Goal: Task Accomplishment & Management: Manage account settings

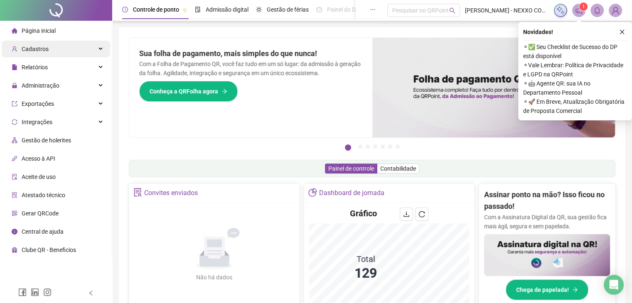
click at [65, 48] on div "Cadastros" at bounding box center [56, 49] width 108 height 17
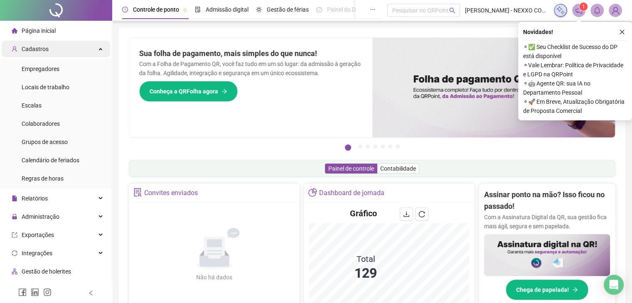
click at [47, 49] on span "Cadastros" at bounding box center [35, 49] width 27 height 7
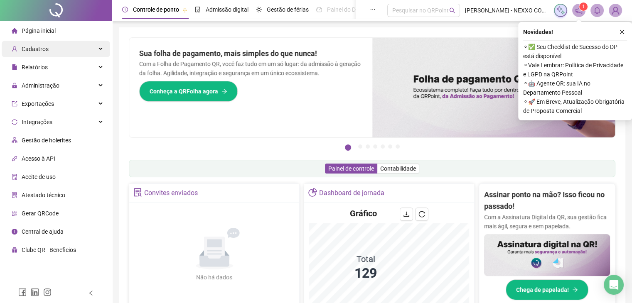
click at [52, 52] on div "Cadastros" at bounding box center [56, 49] width 108 height 17
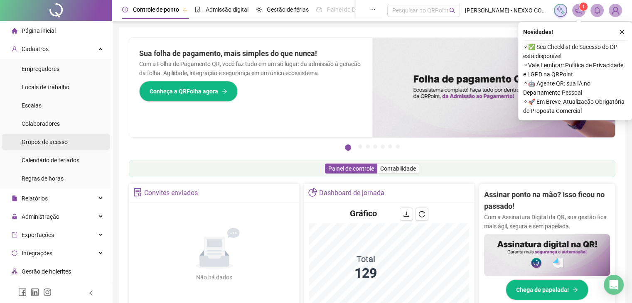
click at [33, 144] on span "Grupos de acesso" at bounding box center [45, 142] width 46 height 7
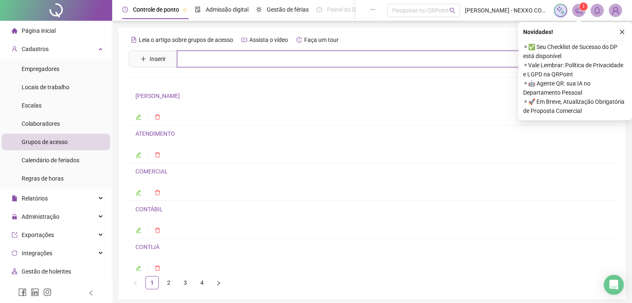
click at [213, 55] on input "text" at bounding box center [386, 59] width 419 height 17
type input "********"
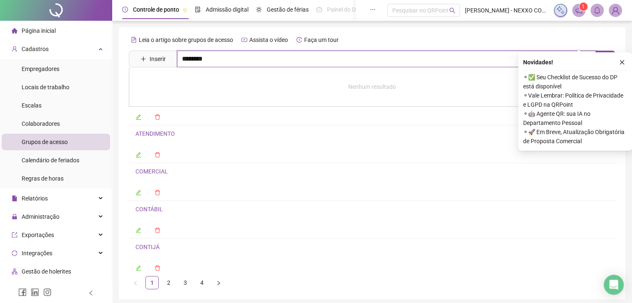
scroll to position [32, 0]
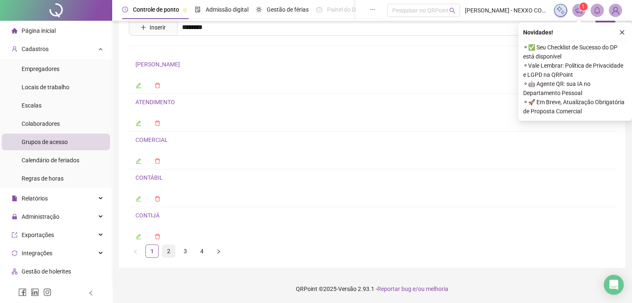
click at [169, 251] on link "2" at bounding box center [168, 251] width 12 height 12
click at [188, 249] on link "3" at bounding box center [185, 251] width 12 height 12
click at [620, 32] on icon "close" at bounding box center [622, 32] width 6 height 6
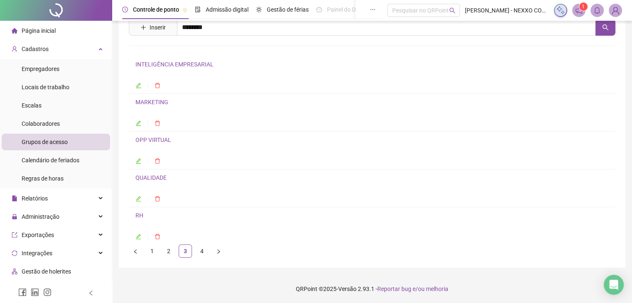
click at [136, 161] on icon "edit" at bounding box center [138, 161] width 6 height 6
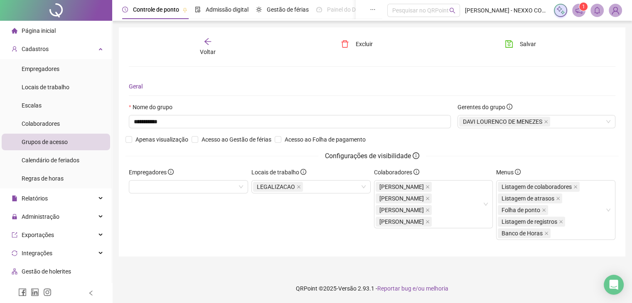
scroll to position [0, 0]
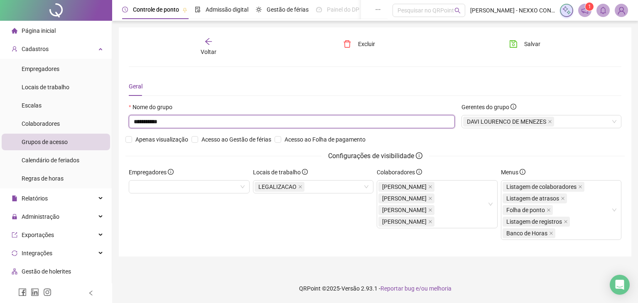
drag, startPoint x: 172, startPoint y: 122, endPoint x: 109, endPoint y: 122, distance: 63.6
click at [109, 122] on div "**********" at bounding box center [319, 151] width 638 height 303
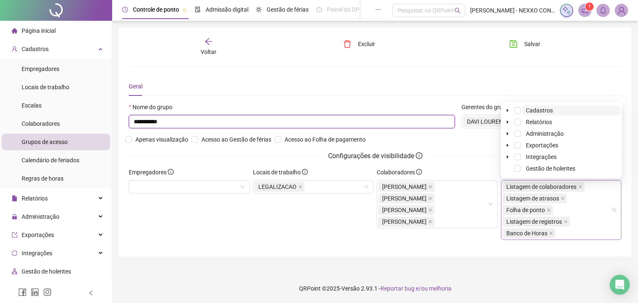
click at [561, 234] on div "Listagem de colaboradores Listagem de atrasos Folha de ponto Listagem de regist…" at bounding box center [557, 210] width 109 height 58
type input "**********"
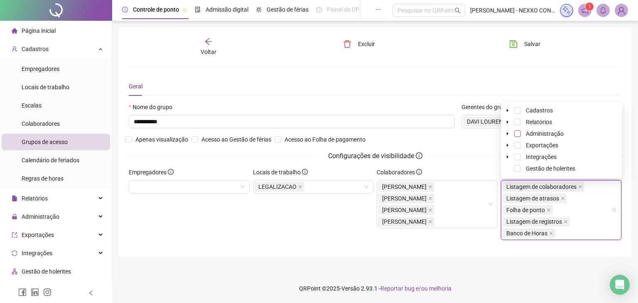
click at [518, 135] on span at bounding box center [517, 133] width 7 height 7
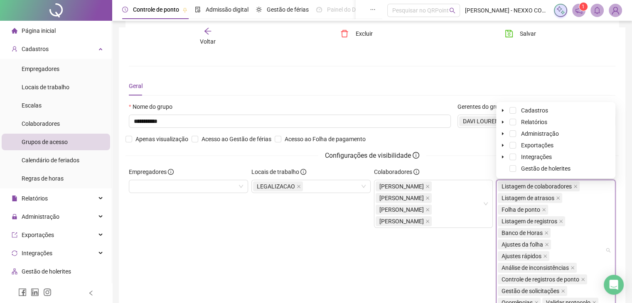
scroll to position [42, 0]
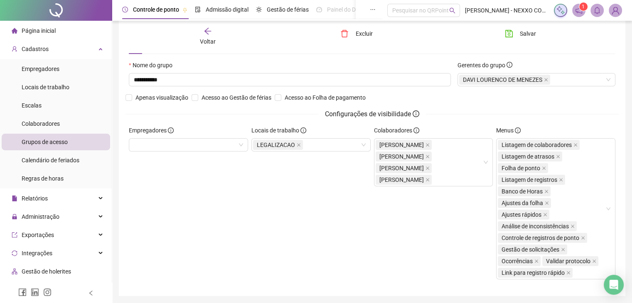
click at [455, 237] on div "Colaboradores [PERSON_NAME] ESTRELA DOS SANTOS [PERSON_NAME]" at bounding box center [433, 206] width 123 height 160
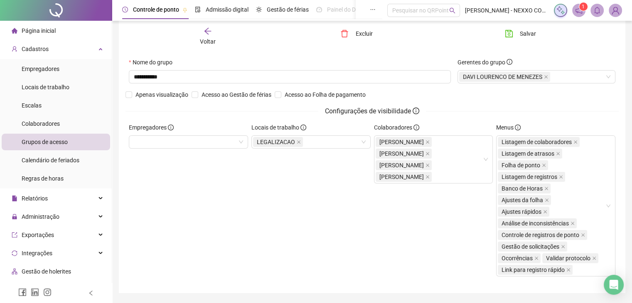
scroll to position [59, 0]
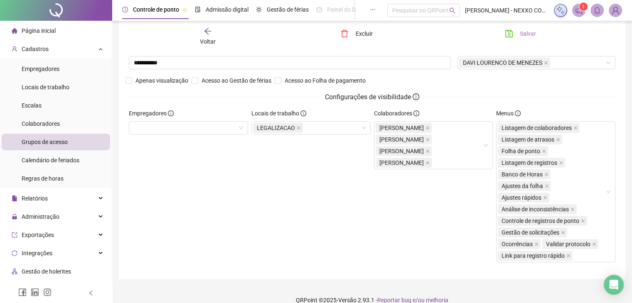
click at [525, 34] on span "Salvar" at bounding box center [528, 33] width 16 height 9
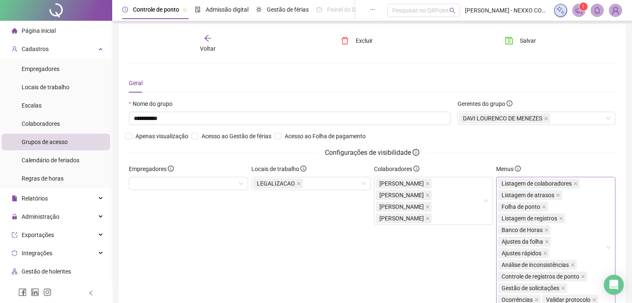
scroll to position [0, 0]
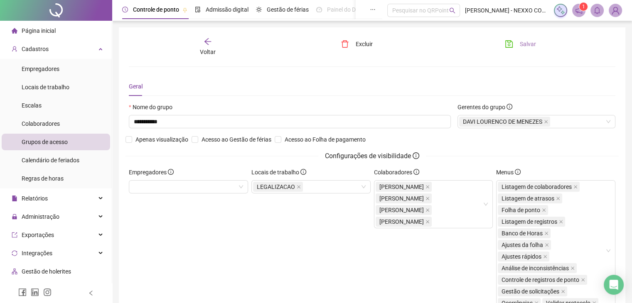
click at [531, 44] on span "Salvar" at bounding box center [528, 43] width 16 height 9
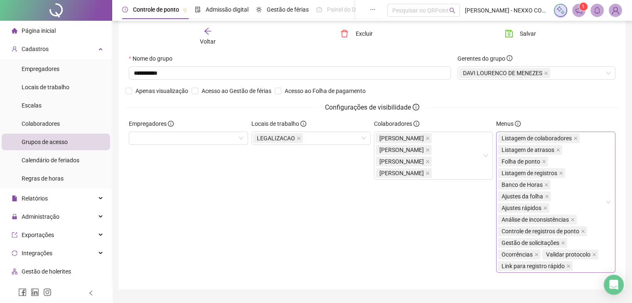
scroll to position [59, 0]
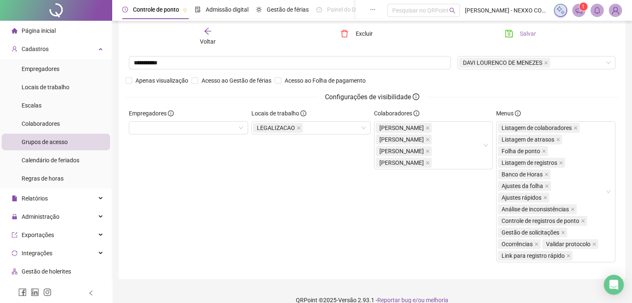
click at [528, 37] on span "Salvar" at bounding box center [528, 33] width 16 height 9
click at [578, 243] on div "Listagem de colaboradores Listagem de atrasos Folha de ponto Listagem de regist…" at bounding box center [551, 192] width 107 height 140
click at [206, 33] on icon "arrow-left" at bounding box center [208, 31] width 8 height 8
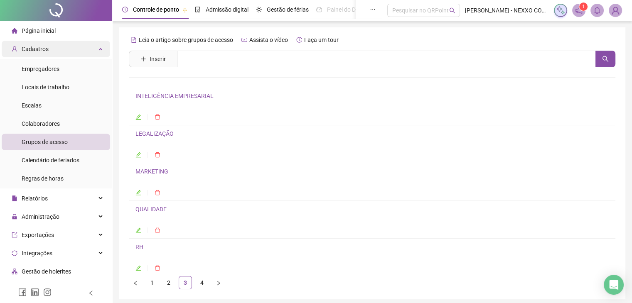
click at [66, 52] on div "Cadastros" at bounding box center [56, 49] width 108 height 17
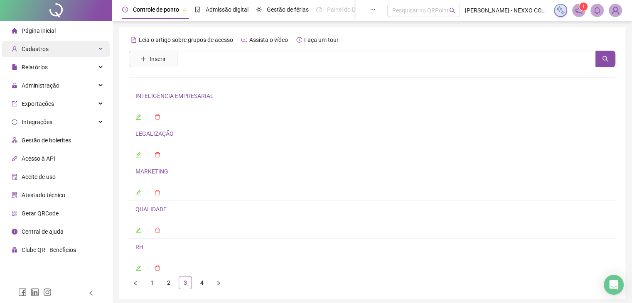
click at [66, 52] on div "Cadastros" at bounding box center [56, 49] width 108 height 17
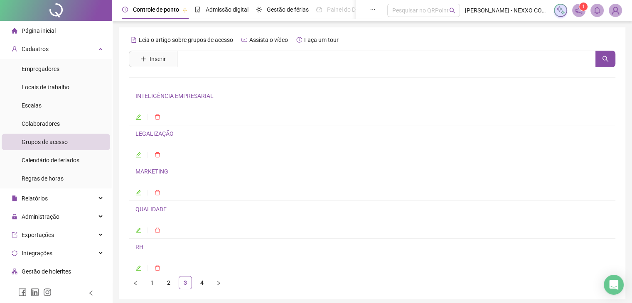
click at [137, 153] on icon "edit" at bounding box center [138, 155] width 6 height 6
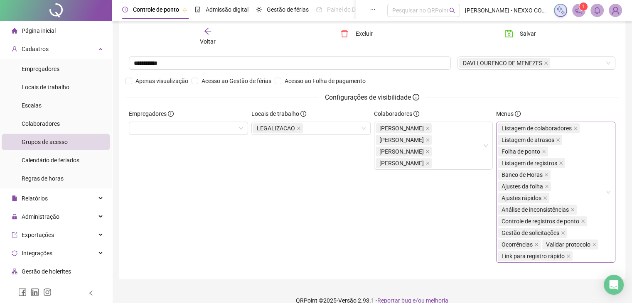
scroll to position [59, 0]
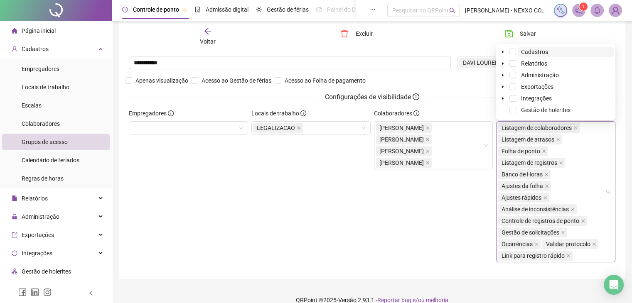
click at [577, 245] on div "Listagem de colaboradores Listagem de atrasos Folha de ponto Listagem de regist…" at bounding box center [551, 192] width 107 height 140
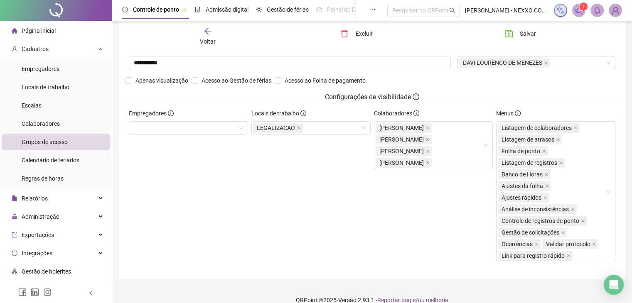
click at [461, 218] on div "Colaboradores [PERSON_NAME] ESTRELA DOS SANTOS [PERSON_NAME]" at bounding box center [433, 189] width 123 height 160
click at [55, 70] on span "Empregadores" at bounding box center [41, 69] width 38 height 7
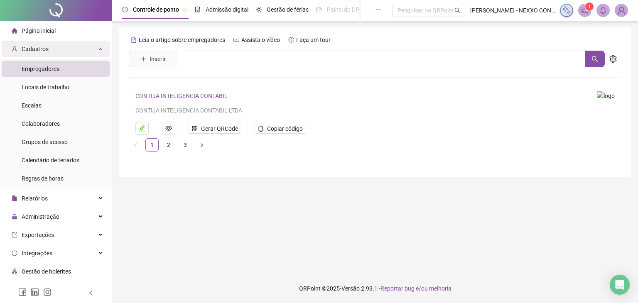
click at [54, 50] on div "Cadastros" at bounding box center [56, 49] width 108 height 17
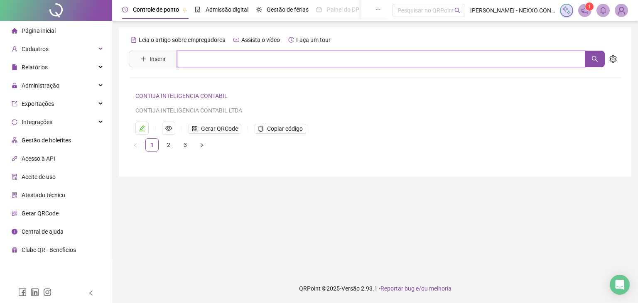
click at [191, 60] on input "text" at bounding box center [381, 59] width 408 height 17
click at [233, 55] on input "****" at bounding box center [381, 59] width 408 height 17
drag, startPoint x: 233, startPoint y: 55, endPoint x: 184, endPoint y: 60, distance: 48.9
click at [191, 59] on input "****" at bounding box center [381, 59] width 408 height 17
type input "*"
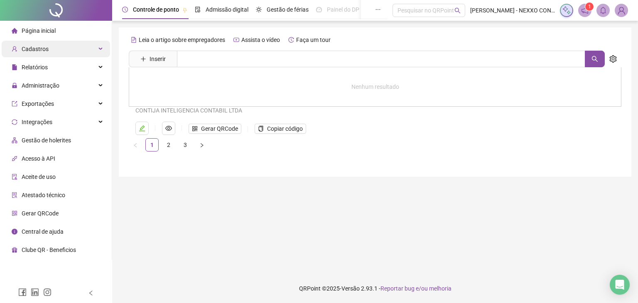
click at [40, 53] on span "Cadastros" at bounding box center [30, 49] width 37 height 17
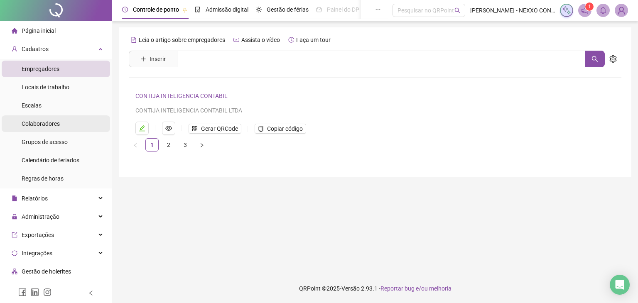
click at [43, 126] on span "Colaboradores" at bounding box center [41, 123] width 38 height 7
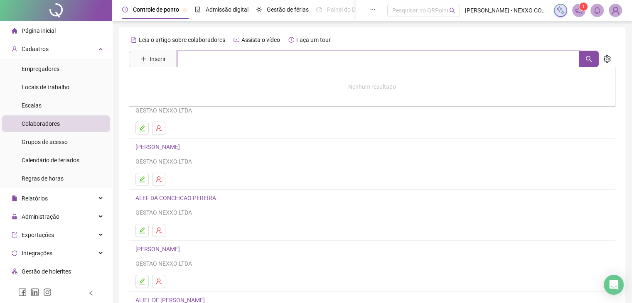
click at [238, 57] on input "text" at bounding box center [378, 59] width 402 height 17
type input "****"
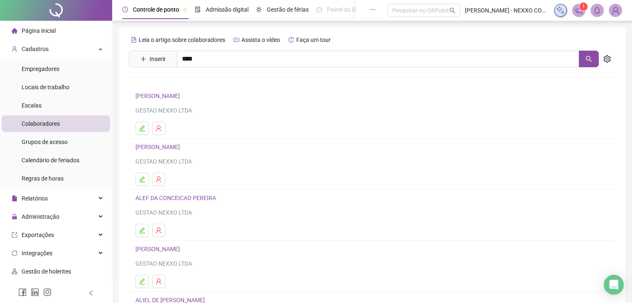
click at [205, 85] on link "DAVI LOURENCO DE MENEZES" at bounding box center [183, 83] width 79 height 7
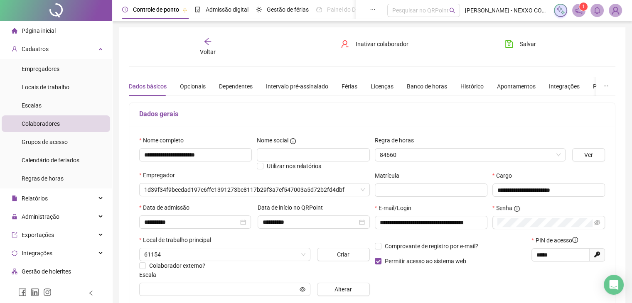
type input "*********"
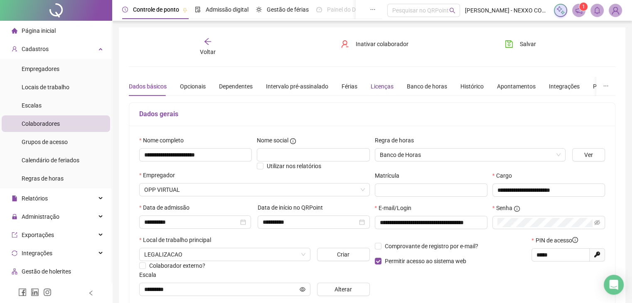
click at [376, 85] on div "Licenças" at bounding box center [382, 86] width 23 height 9
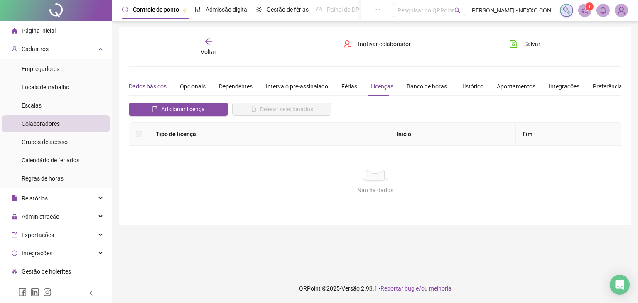
click at [139, 87] on div "Dados básicos" at bounding box center [148, 86] width 38 height 9
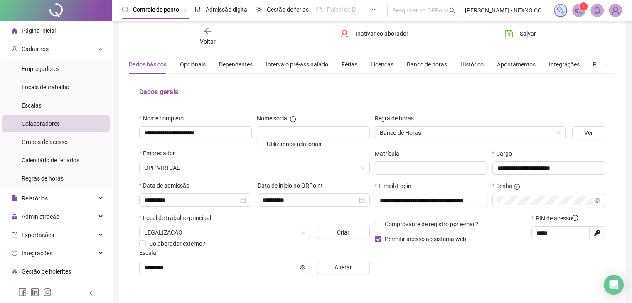
scroll to position [5, 0]
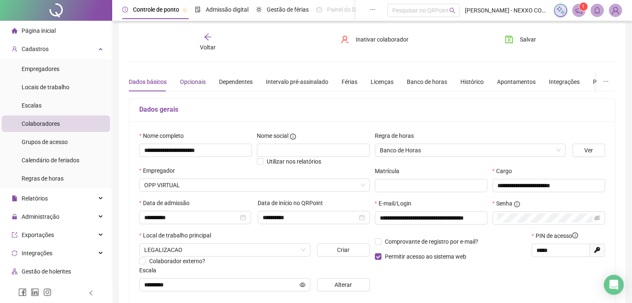
click at [189, 80] on div "Opcionais" at bounding box center [193, 81] width 26 height 9
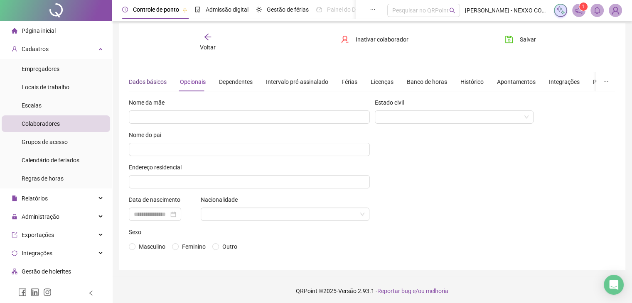
click at [157, 83] on div "Dados básicos" at bounding box center [148, 81] width 38 height 9
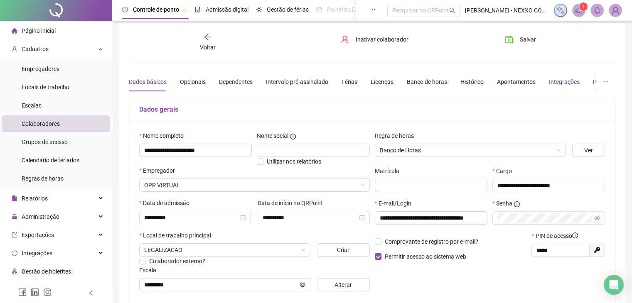
click at [550, 82] on div "Integrações" at bounding box center [564, 81] width 31 height 9
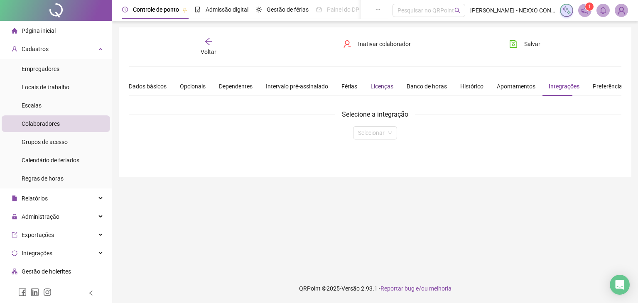
click at [379, 87] on div "Licenças" at bounding box center [382, 86] width 23 height 9
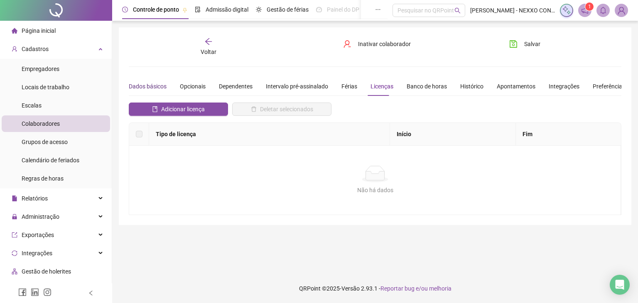
click at [150, 89] on div "Dados básicos" at bounding box center [148, 86] width 38 height 9
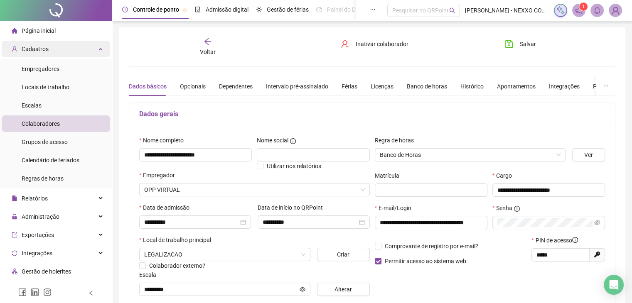
click at [60, 52] on div "Cadastros" at bounding box center [56, 49] width 108 height 17
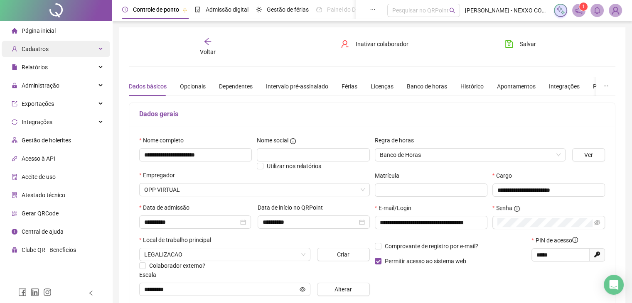
click at [60, 52] on div "Cadastros" at bounding box center [56, 49] width 108 height 17
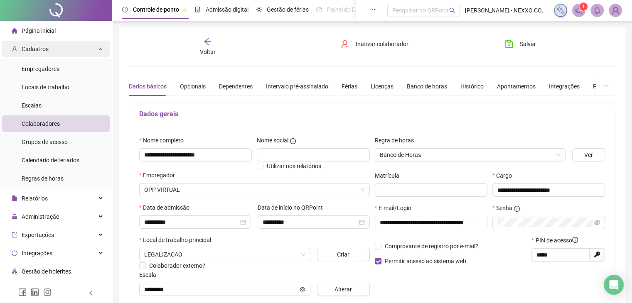
click at [45, 49] on span "Cadastros" at bounding box center [35, 49] width 27 height 7
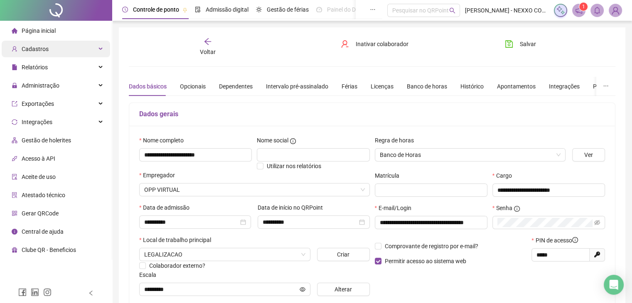
click at [47, 49] on span "Cadastros" at bounding box center [35, 49] width 27 height 7
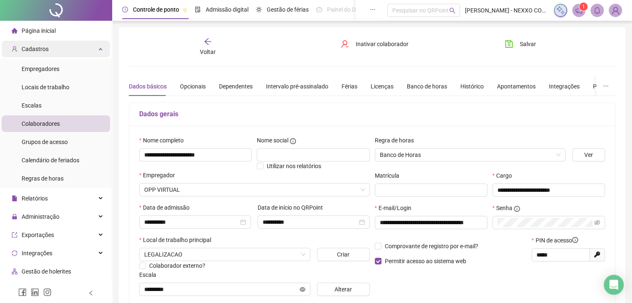
click at [38, 50] on span "Cadastros" at bounding box center [35, 49] width 27 height 7
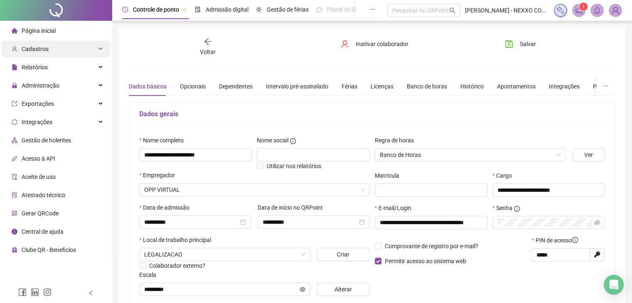
click at [38, 50] on span "Cadastros" at bounding box center [35, 49] width 27 height 7
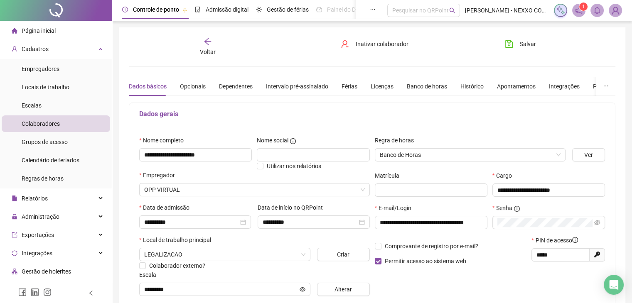
click at [47, 117] on div "Colaboradores" at bounding box center [41, 123] width 38 height 17
click at [205, 44] on icon "arrow-left" at bounding box center [208, 41] width 8 height 8
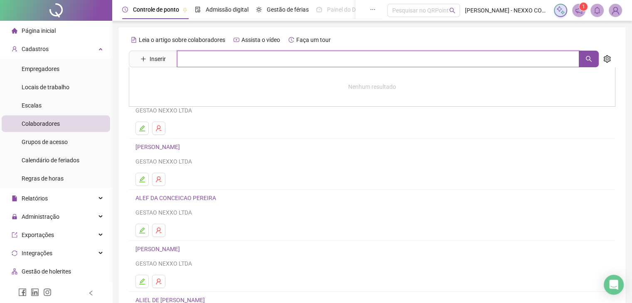
click at [187, 60] on input "text" at bounding box center [378, 59] width 402 height 17
type input "****"
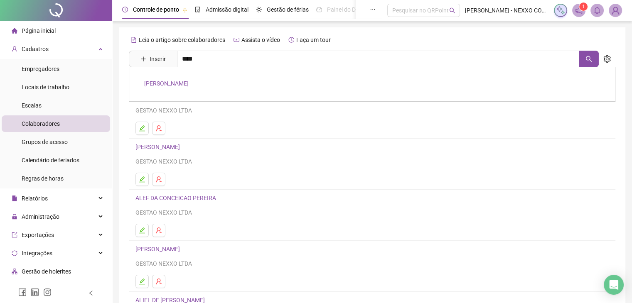
click at [189, 83] on link "[PERSON_NAME]" at bounding box center [166, 83] width 44 height 7
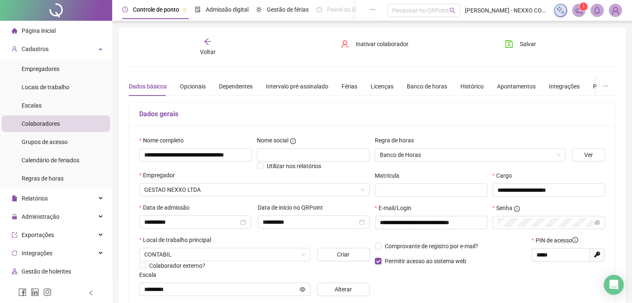
type input "*********"
click at [596, 221] on icon "eye-invisible" at bounding box center [598, 222] width 6 height 5
click at [598, 223] on icon "eye" at bounding box center [597, 223] width 6 height 6
drag, startPoint x: 572, startPoint y: 258, endPoint x: 528, endPoint y: 256, distance: 43.2
click at [528, 256] on div "Comprovante de registro por e-mail? Permitir acesso ao sistema web PIN de acess…" at bounding box center [490, 254] width 236 height 36
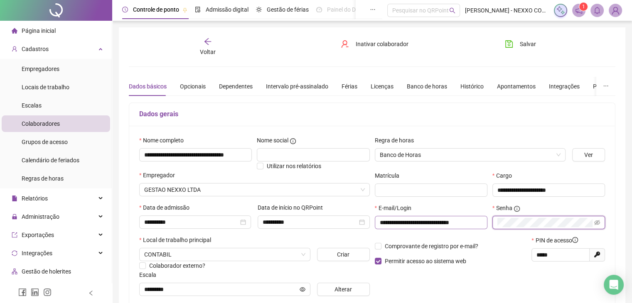
click at [467, 222] on div "**********" at bounding box center [490, 220] width 236 height 32
click at [598, 222] on icon "eye-invisible" at bounding box center [597, 223] width 6 height 6
click at [526, 40] on span "Salvar" at bounding box center [528, 43] width 16 height 9
click at [43, 32] on span "Página inicial" at bounding box center [39, 30] width 34 height 7
